Goal: Task Accomplishment & Management: Manage account settings

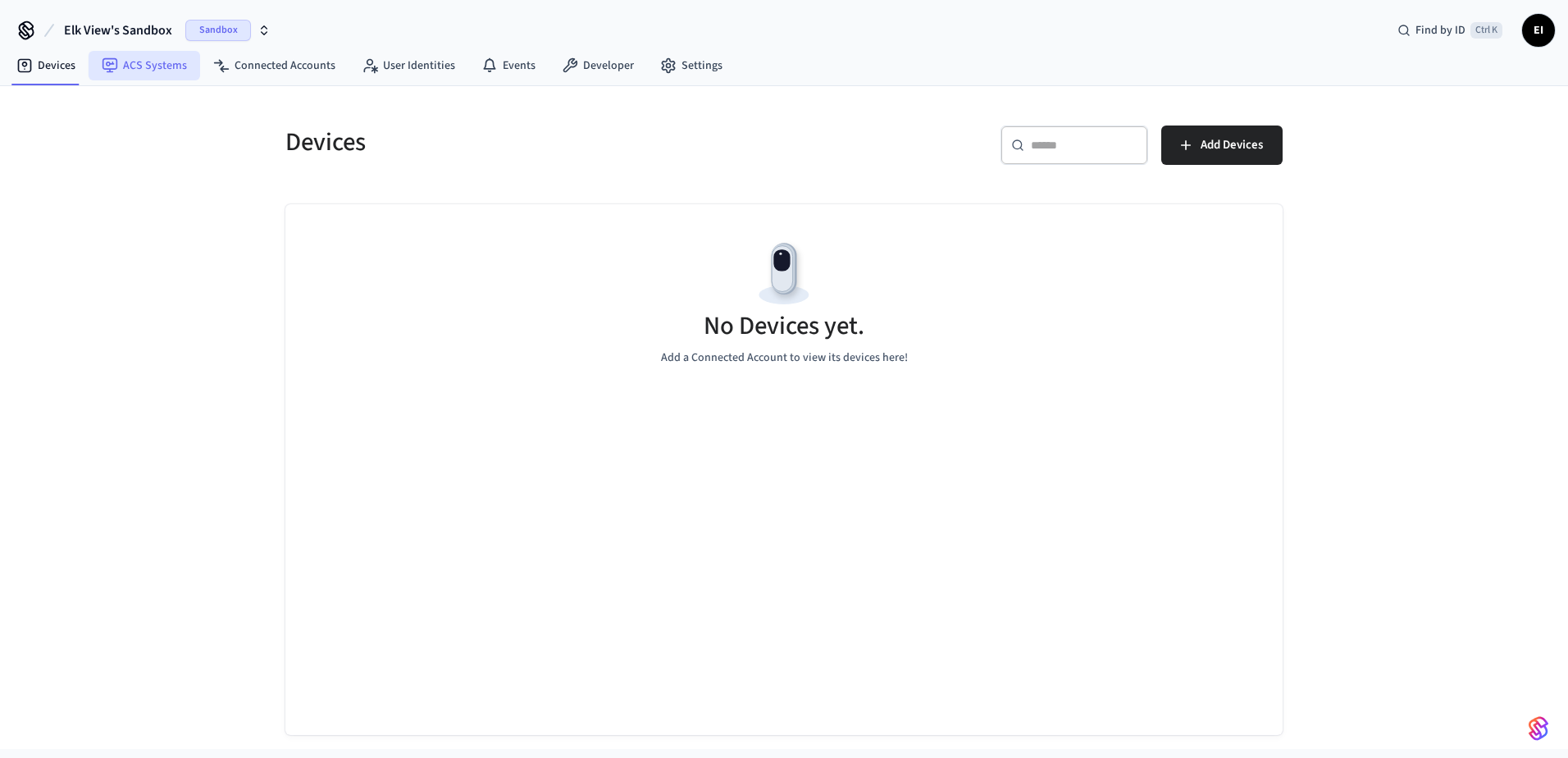
click at [135, 66] on link "ACS Systems" at bounding box center [144, 65] width 112 height 29
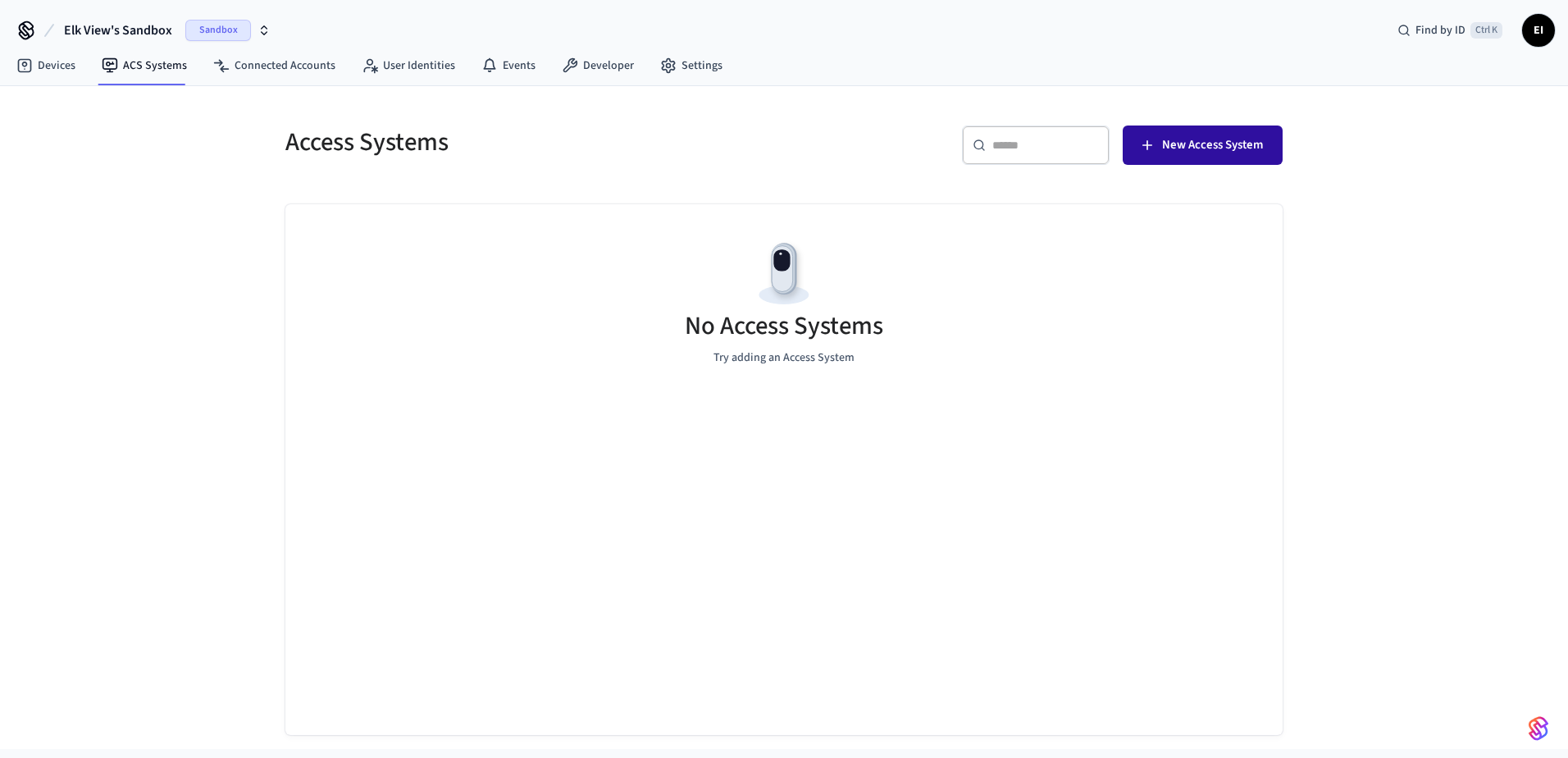
click at [1222, 135] on button "New Access System" at bounding box center [1202, 145] width 160 height 40
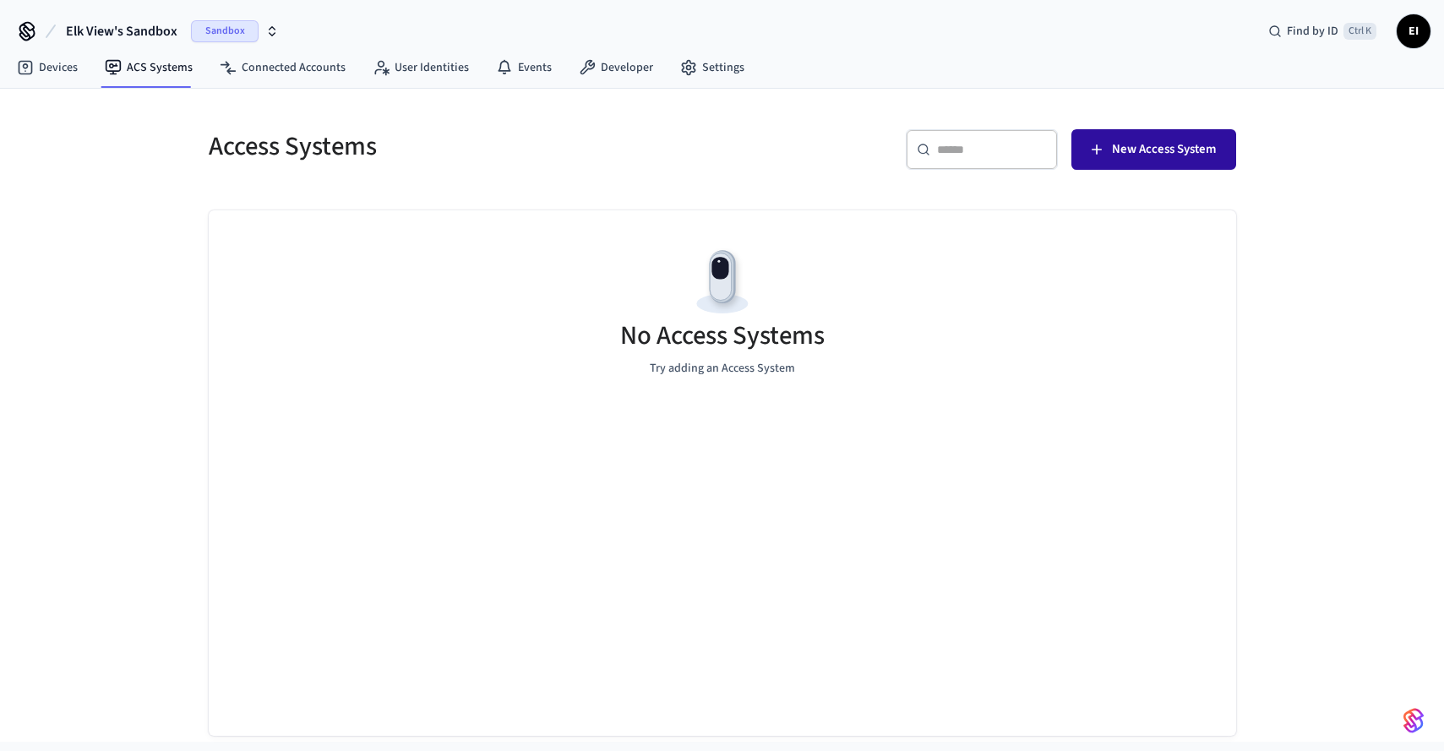
click at [1138, 151] on span "New Access System" at bounding box center [1164, 150] width 104 height 22
click at [275, 35] on icon "button" at bounding box center [272, 32] width 14 height 14
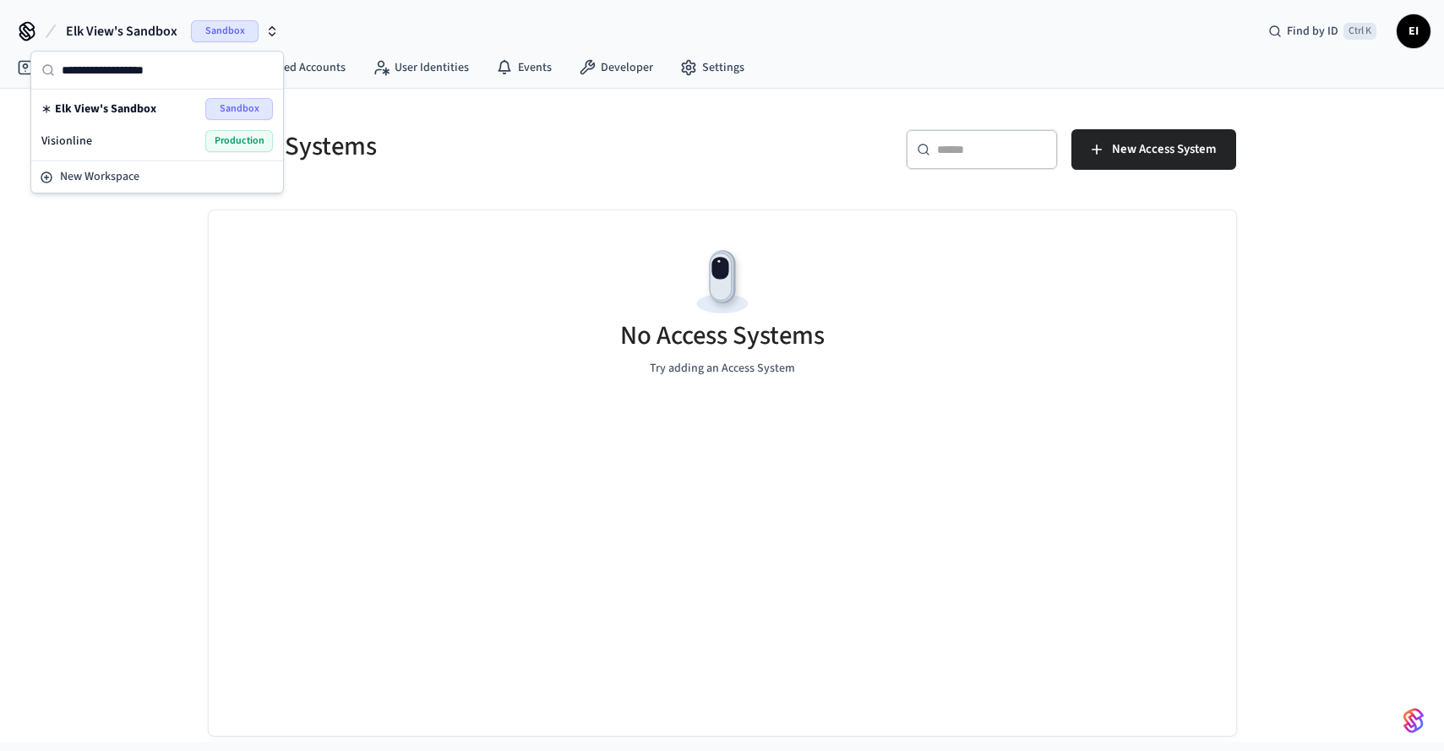
click at [157, 137] on div "Visionline Production" at bounding box center [157, 141] width 232 height 22
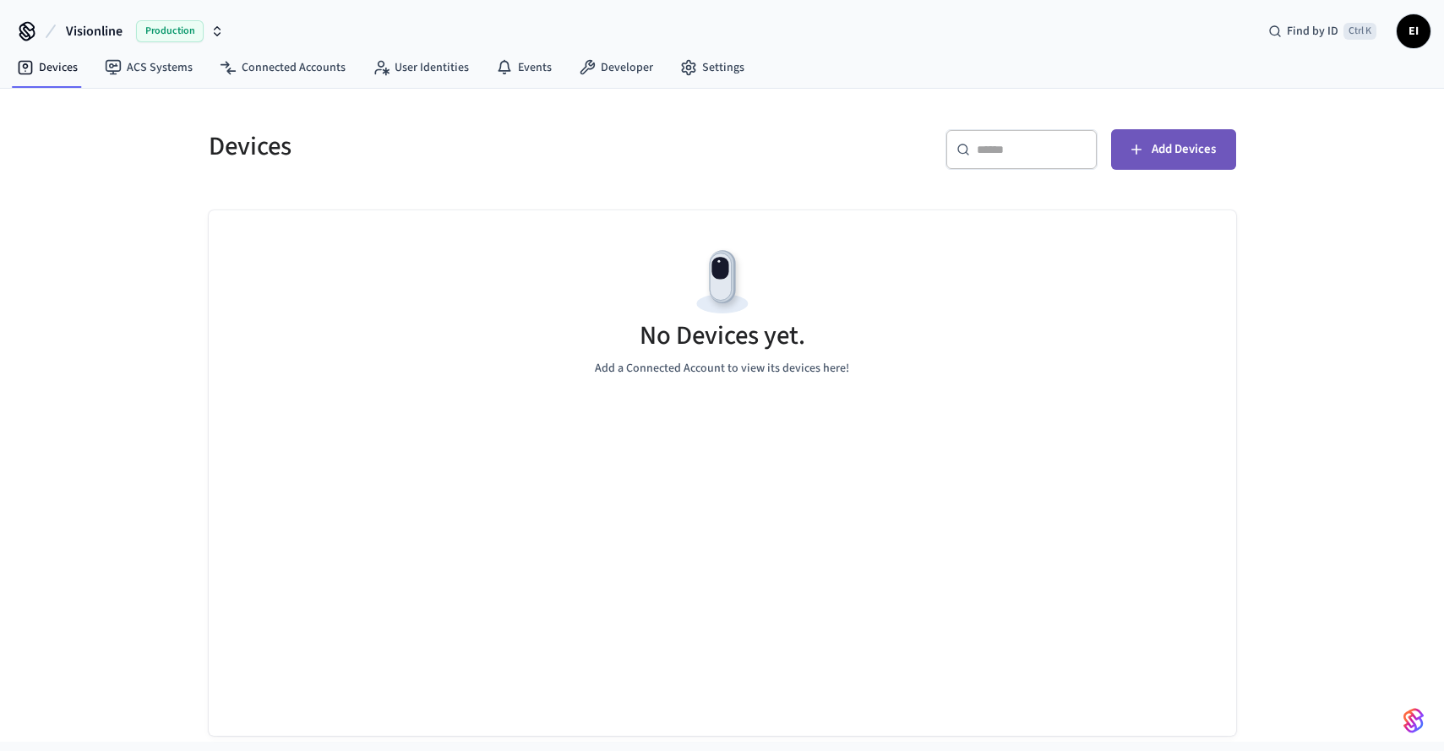
click at [1185, 158] on span "Add Devices" at bounding box center [1184, 150] width 64 height 22
click at [170, 74] on link "ACS Systems" at bounding box center [148, 67] width 115 height 30
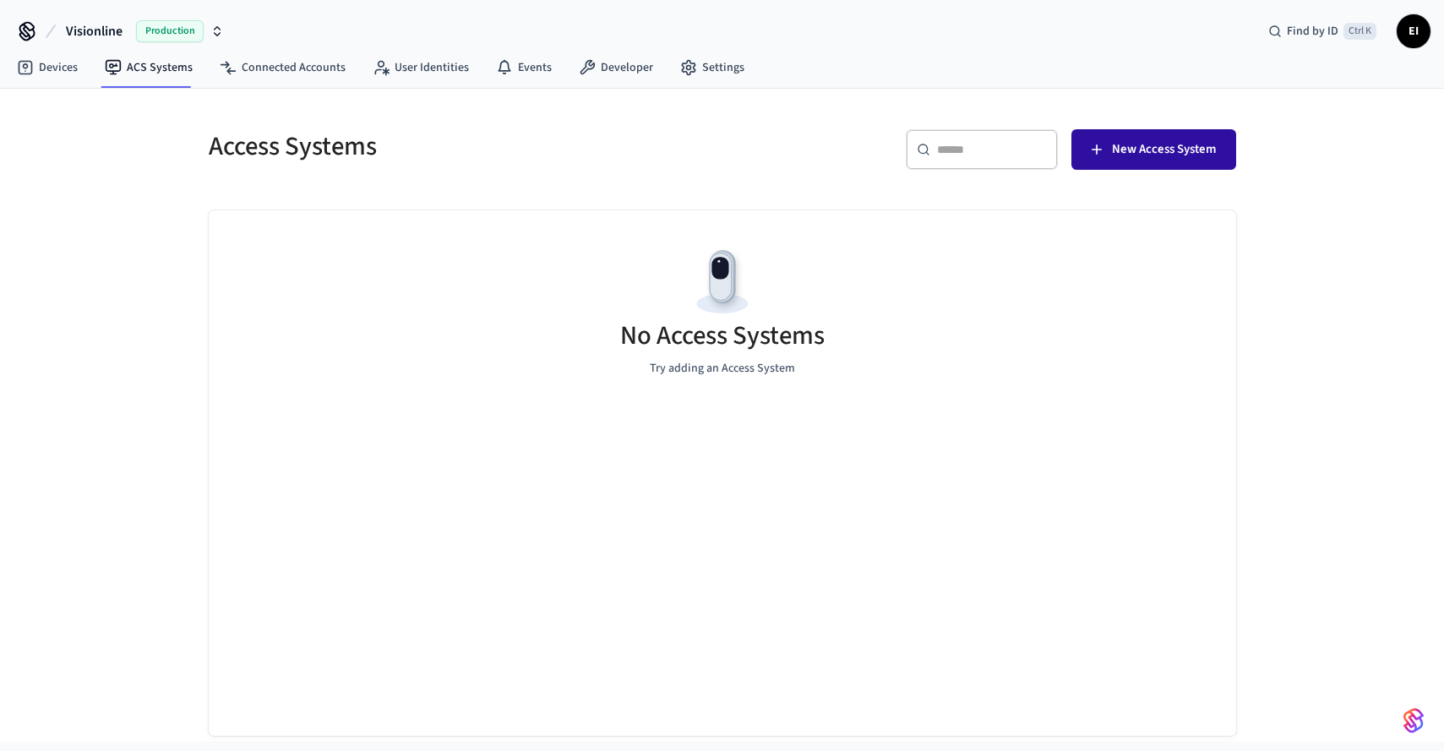
click at [1145, 154] on span "New Access System" at bounding box center [1164, 150] width 104 height 22
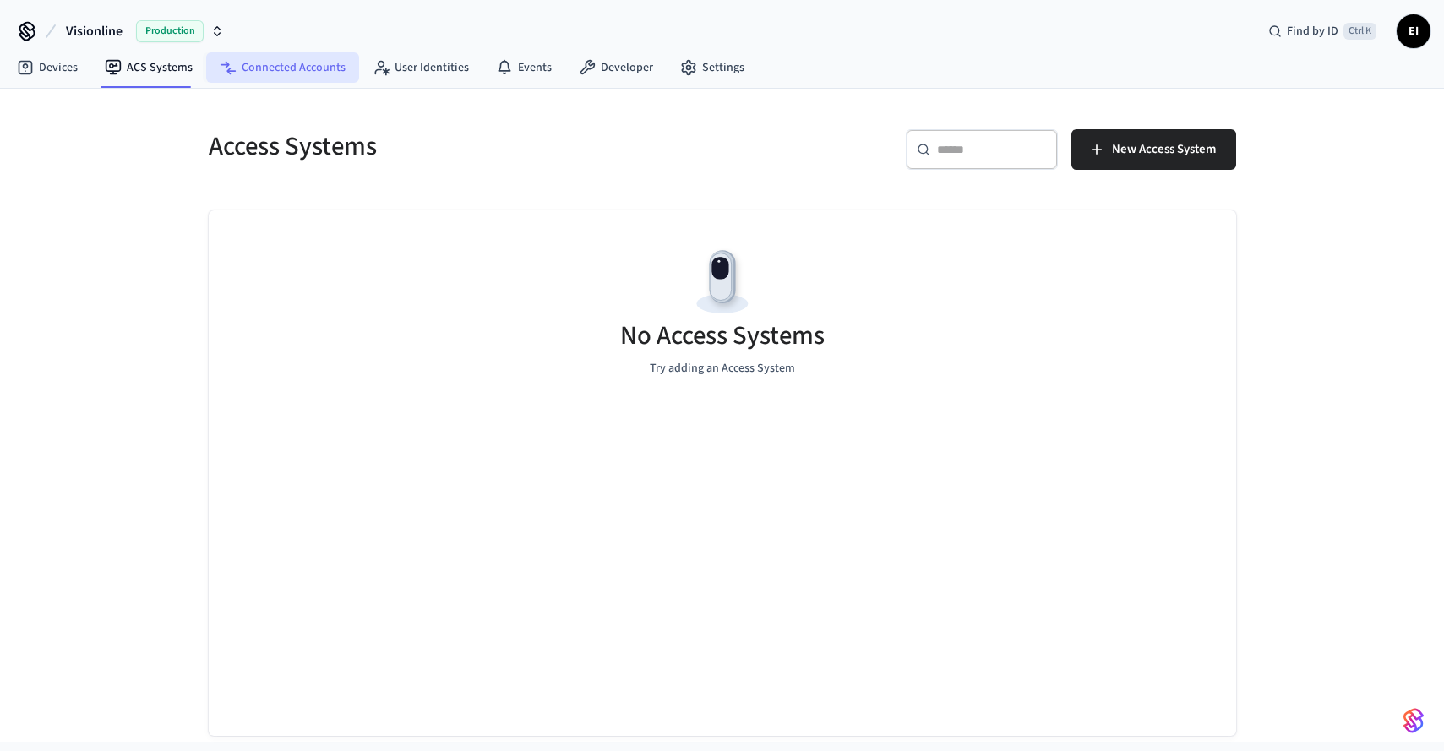
click at [308, 73] on link "Connected Accounts" at bounding box center [282, 67] width 153 height 30
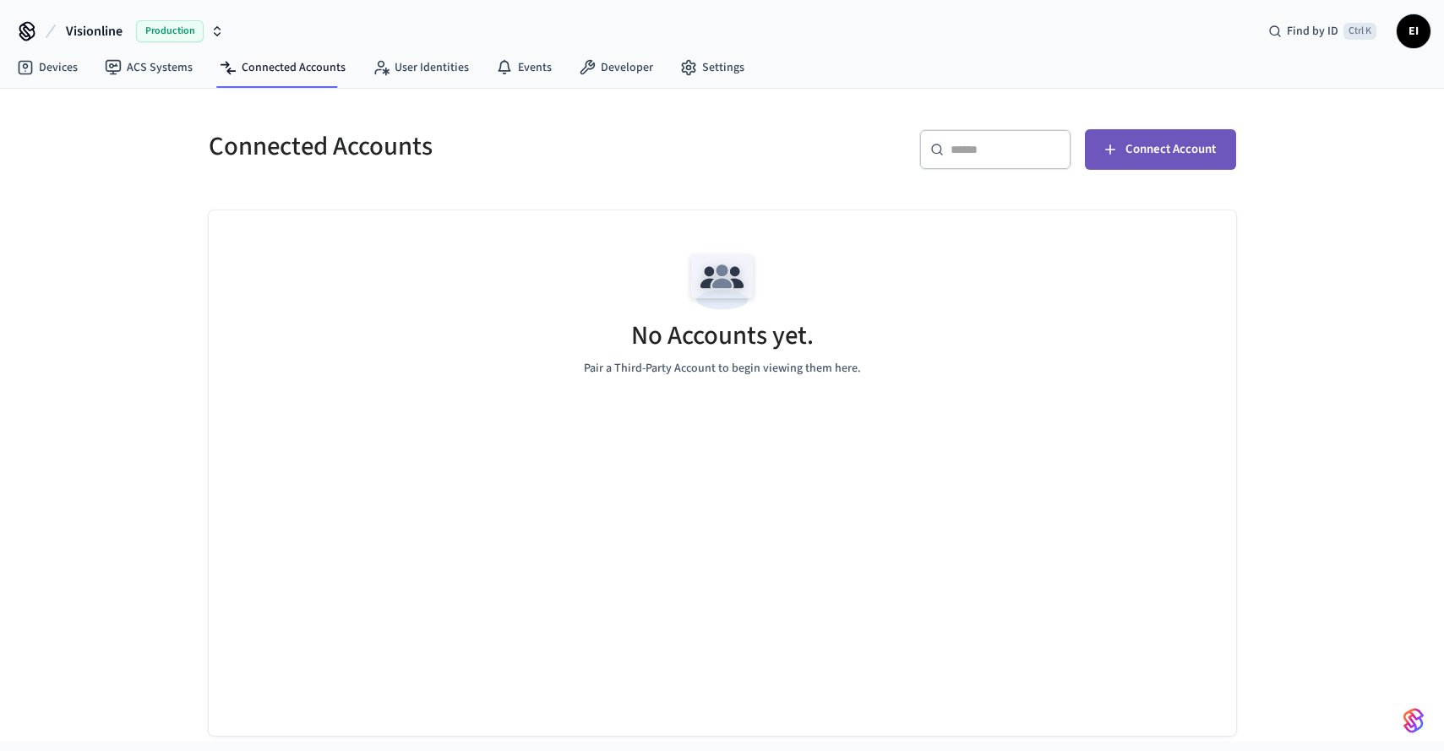
click at [1214, 149] on span "Connect Account" at bounding box center [1171, 150] width 90 height 22
click at [153, 74] on link "ACS Systems" at bounding box center [148, 67] width 115 height 30
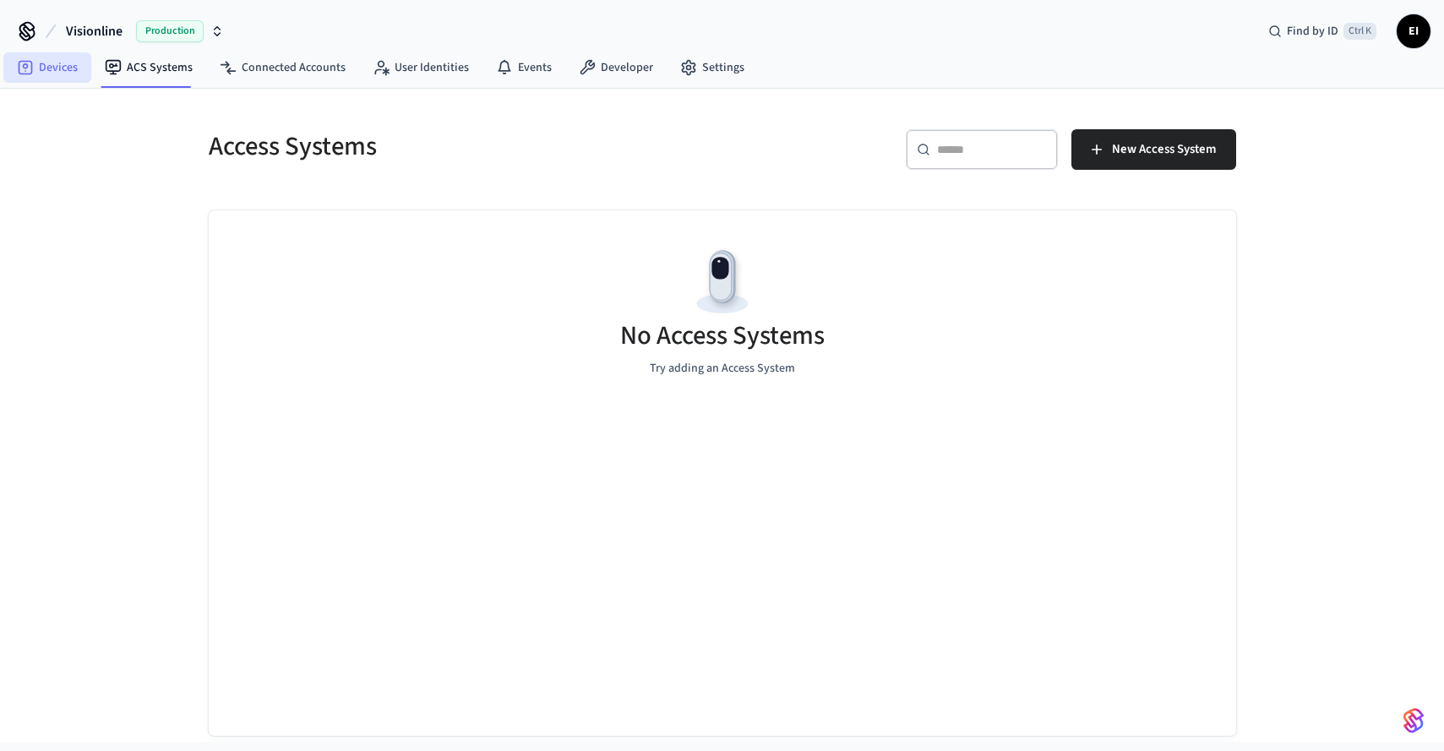
click at [68, 79] on link "Devices" at bounding box center [47, 67] width 88 height 30
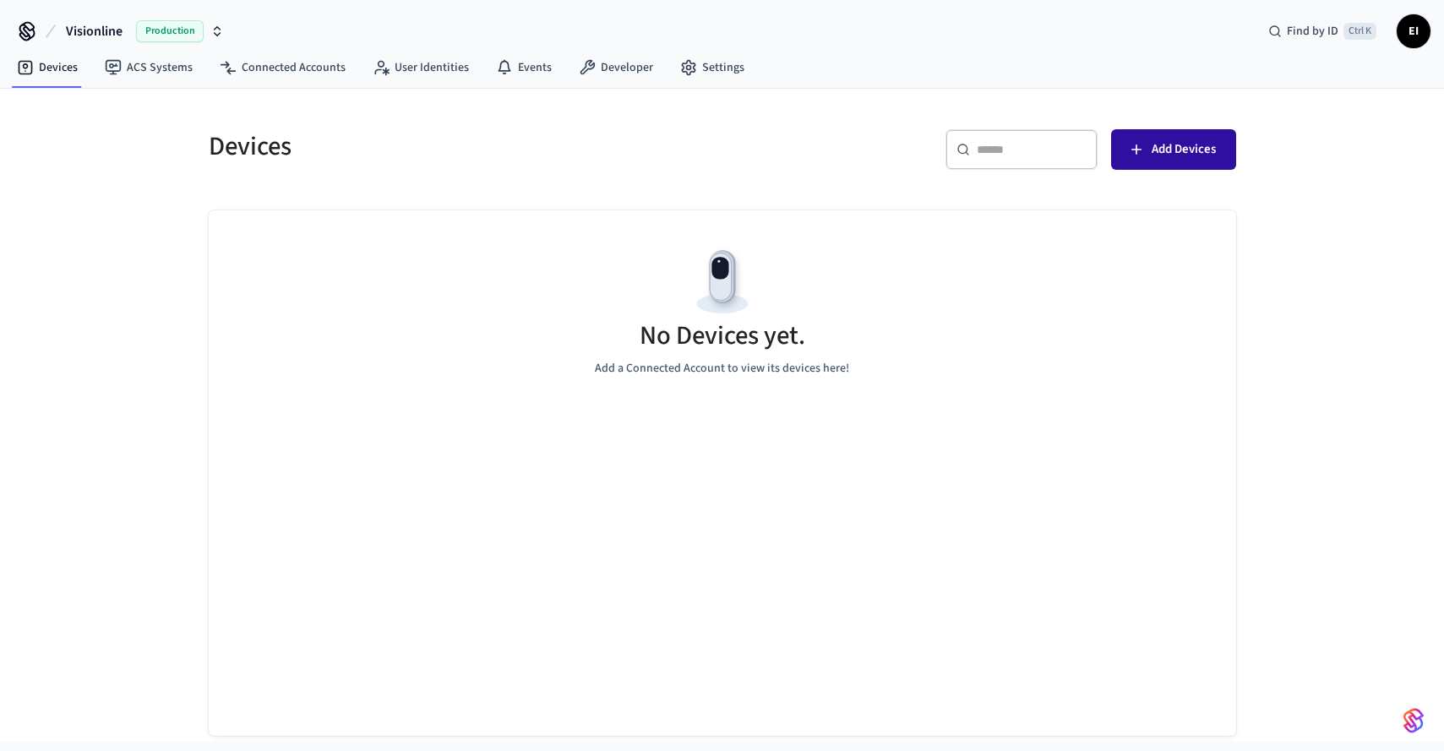
drag, startPoint x: 1128, startPoint y: 159, endPoint x: 1115, endPoint y: 159, distance: 12.7
click at [1123, 159] on button "Add Devices" at bounding box center [1173, 149] width 125 height 41
click at [706, 61] on link "Settings" at bounding box center [712, 67] width 91 height 30
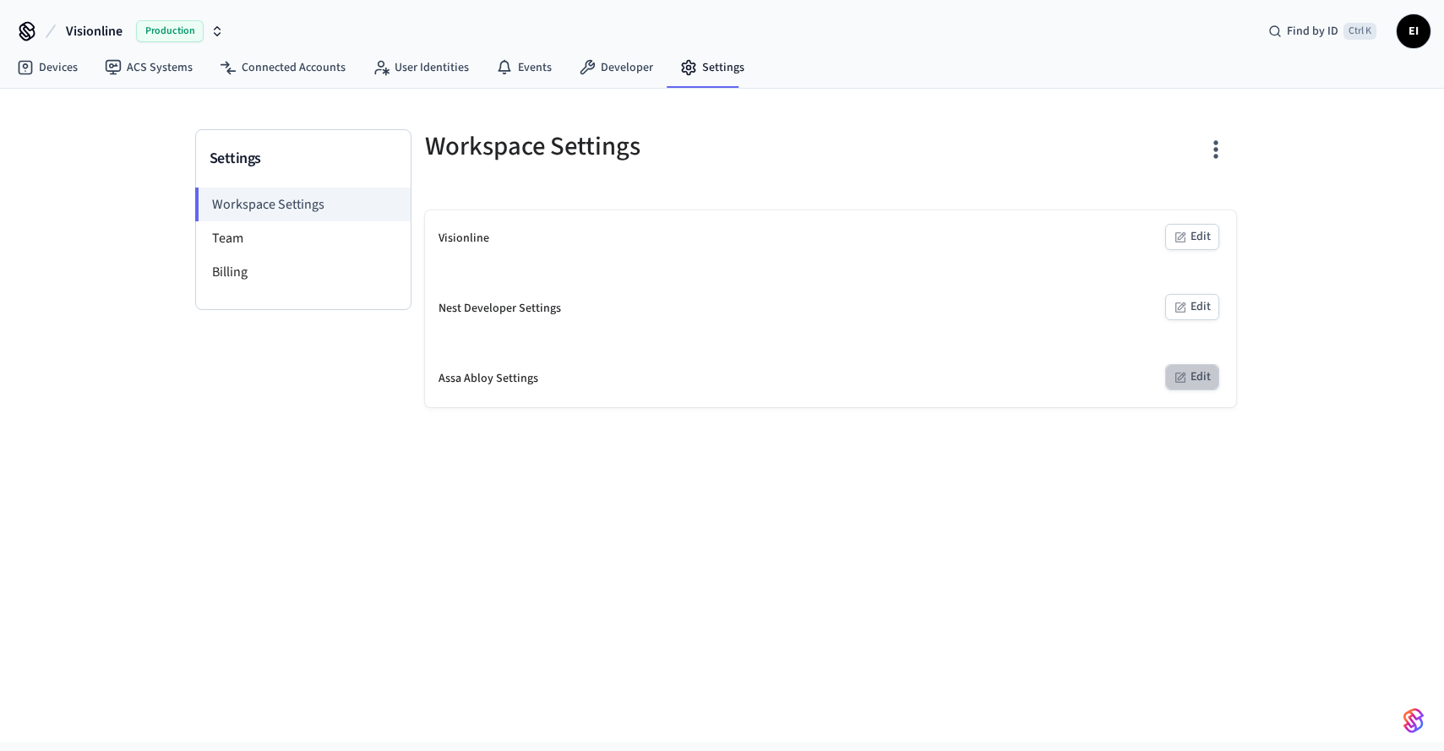
click at [1180, 379] on icon "button" at bounding box center [1181, 378] width 14 height 14
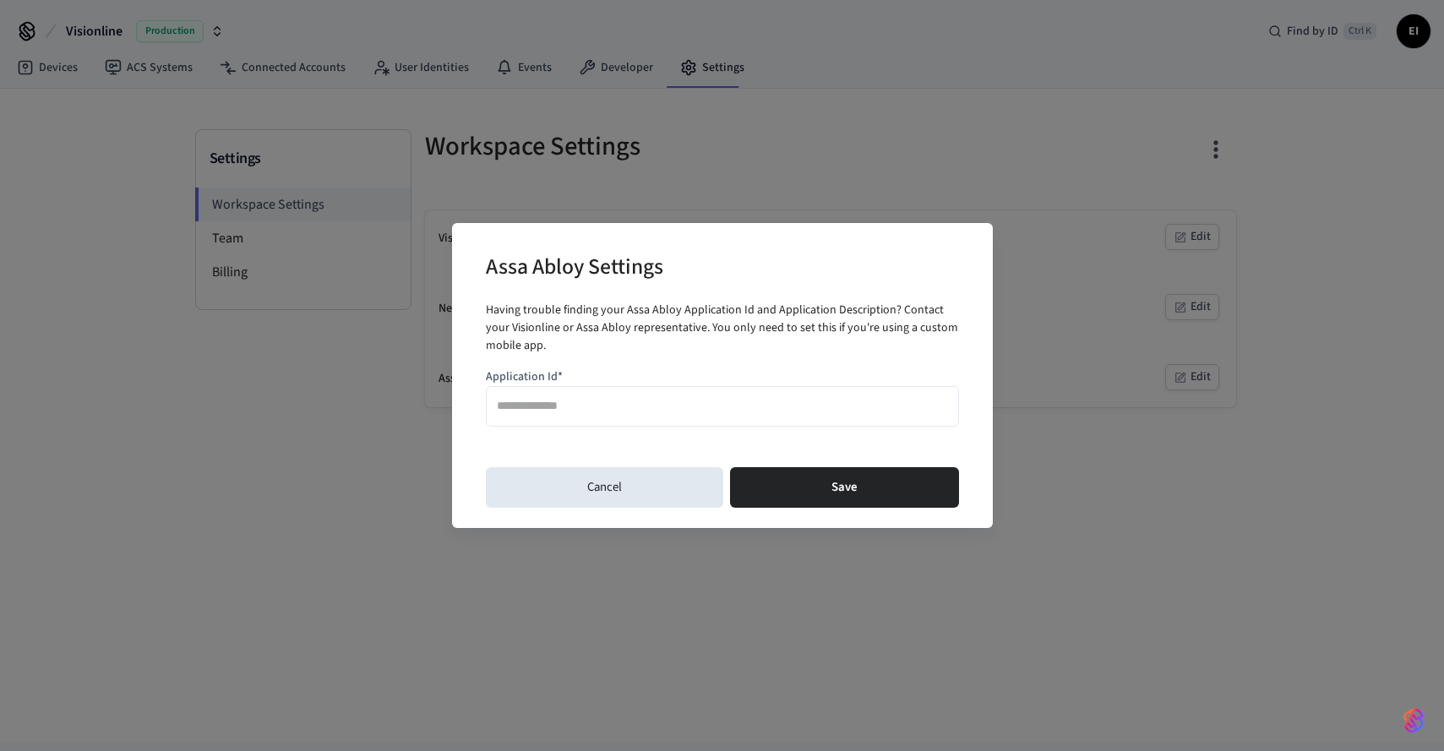
click at [738, 402] on input "Application Id*" at bounding box center [722, 407] width 451 height 25
click at [609, 478] on button "Cancel" at bounding box center [604, 487] width 237 height 41
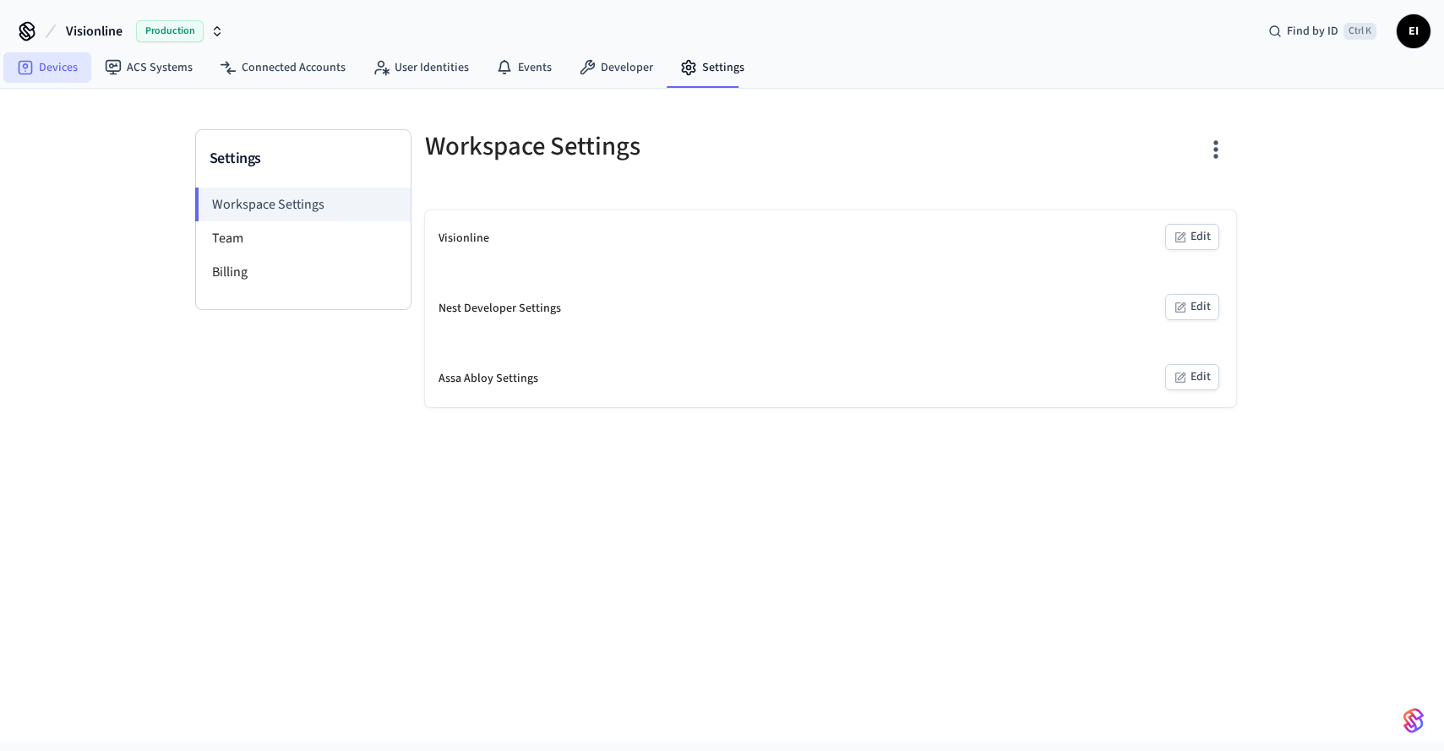
click at [51, 66] on link "Devices" at bounding box center [47, 67] width 88 height 30
